Goal: Navigation & Orientation: Find specific page/section

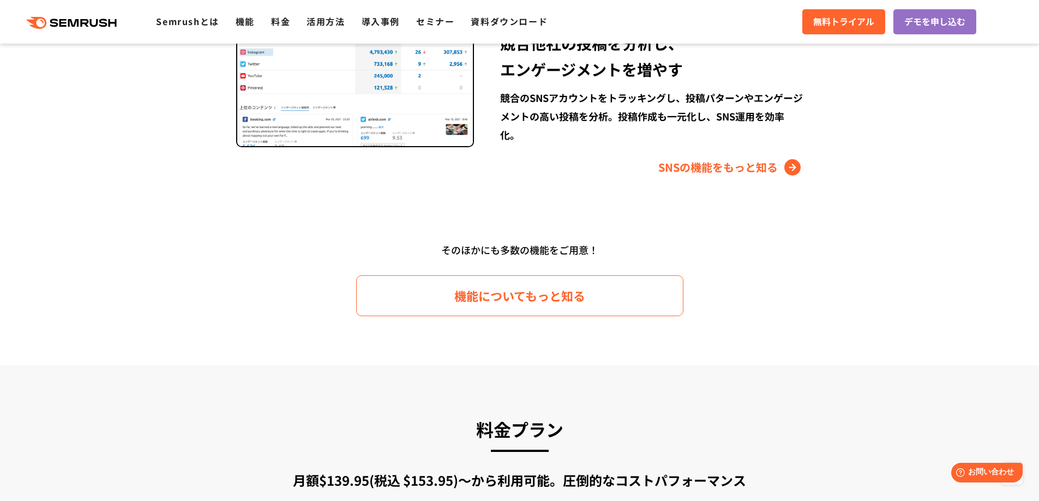
scroll to position [1581, 0]
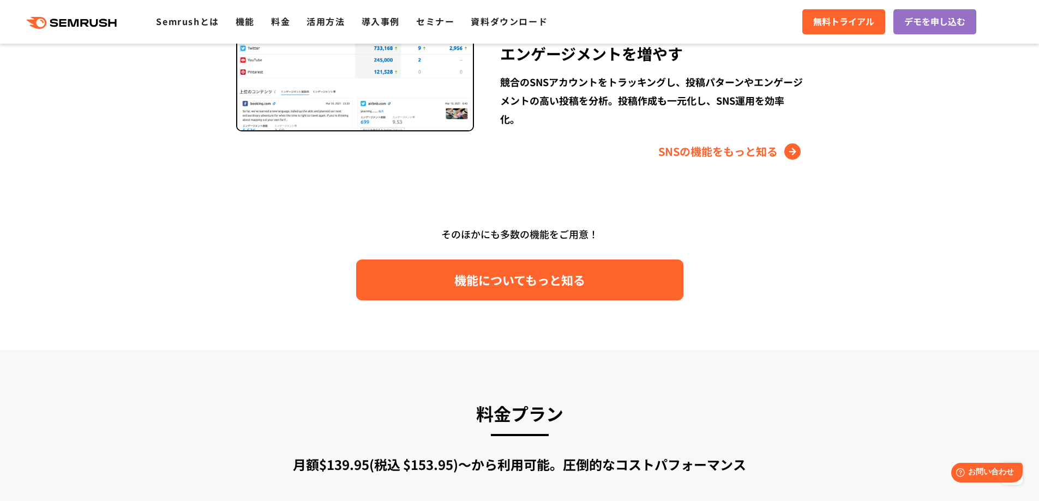
click at [557, 287] on span "機能についてもっと知る" at bounding box center [519, 279] width 131 height 19
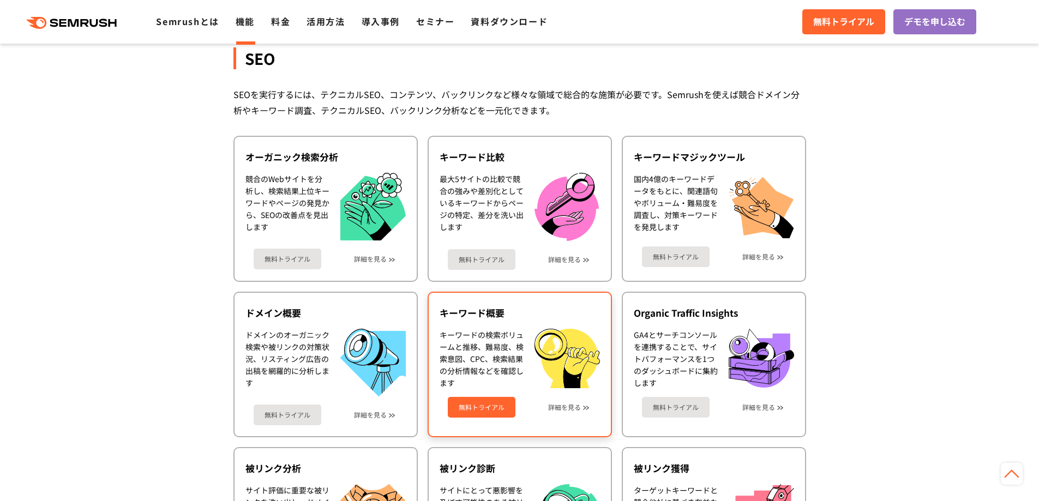
scroll to position [109, 0]
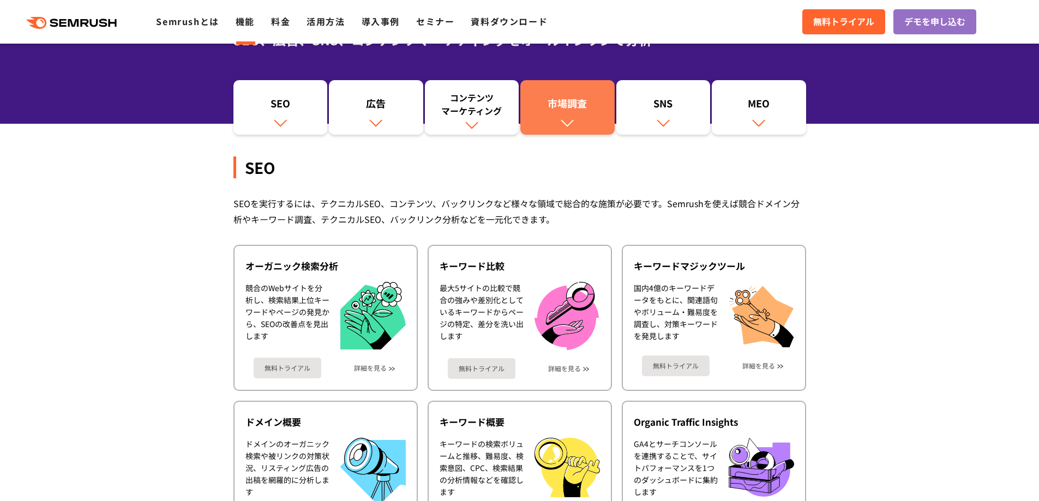
click at [555, 125] on link "市場調査" at bounding box center [567, 107] width 94 height 55
